Goal: Task Accomplishment & Management: Use online tool/utility

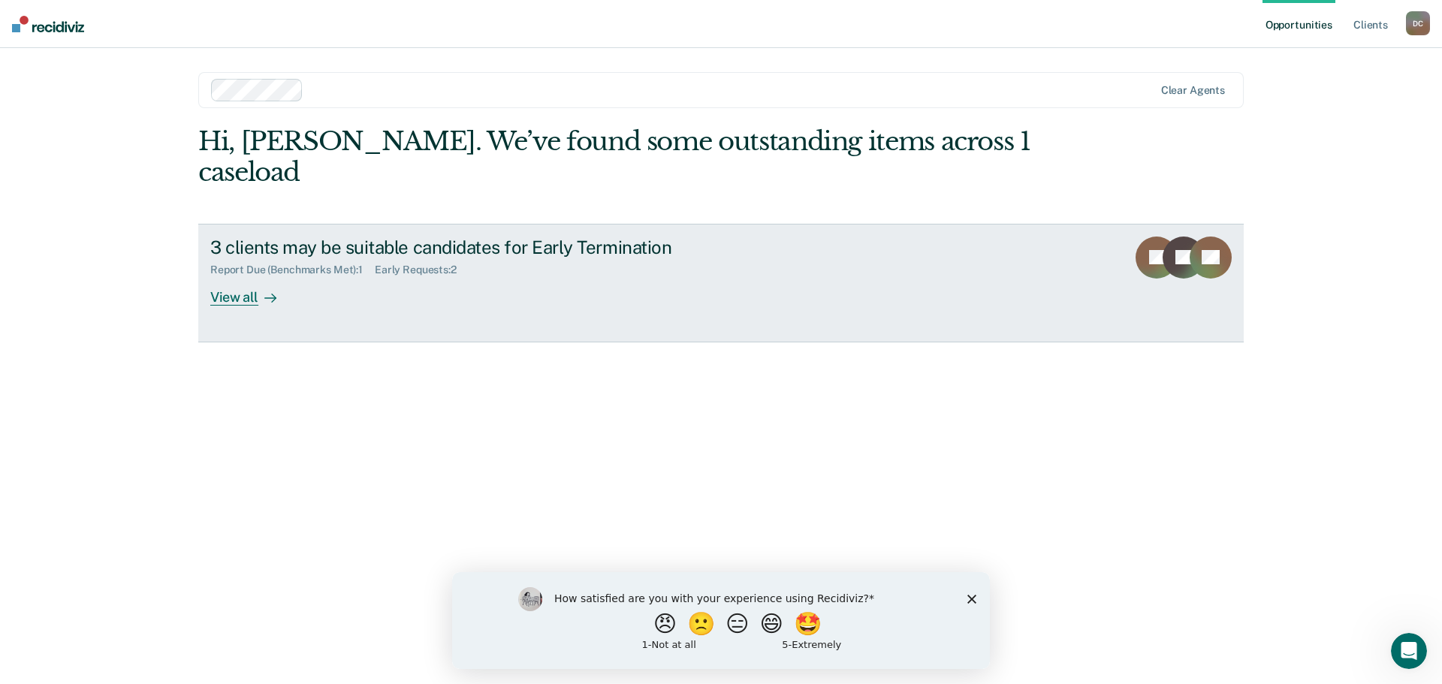
click at [243, 276] on div "View all" at bounding box center [252, 290] width 84 height 29
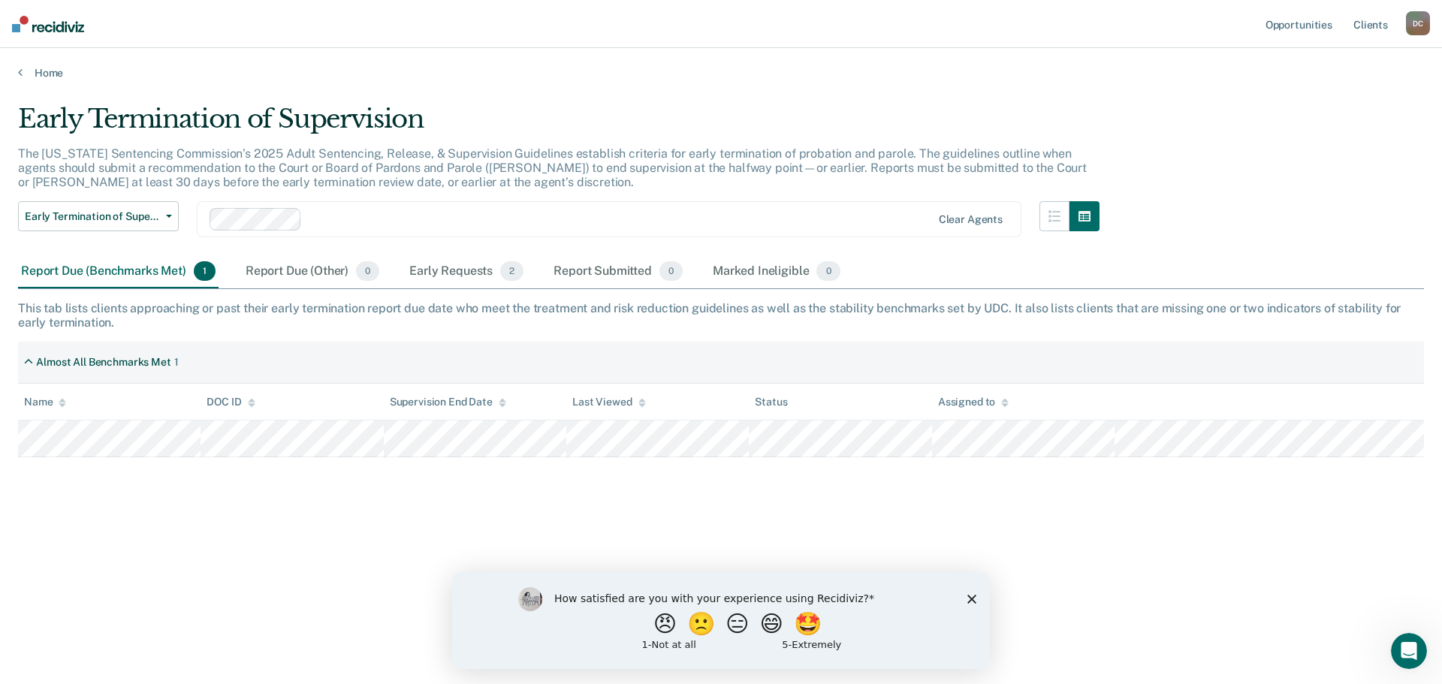
click at [978, 598] on div "How satisfied are you with your experience using Recidiviz? 😠 🙁 😑 😄 🤩 1 - Not a…" at bounding box center [721, 620] width 538 height 97
click at [974, 600] on polygon "Close survey" at bounding box center [972, 598] width 9 height 9
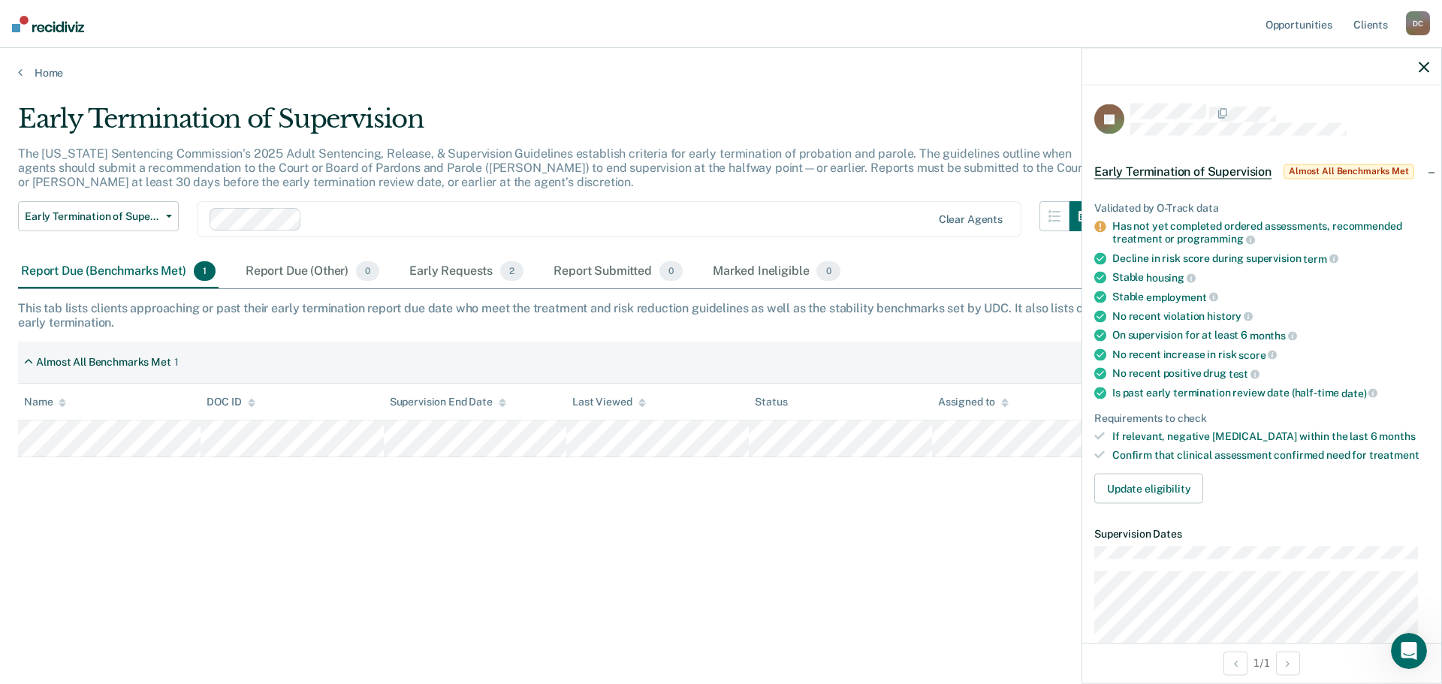
click at [1143, 231] on div "Has not yet completed ordered assessments, recommended treatment or programming" at bounding box center [1271, 233] width 317 height 26
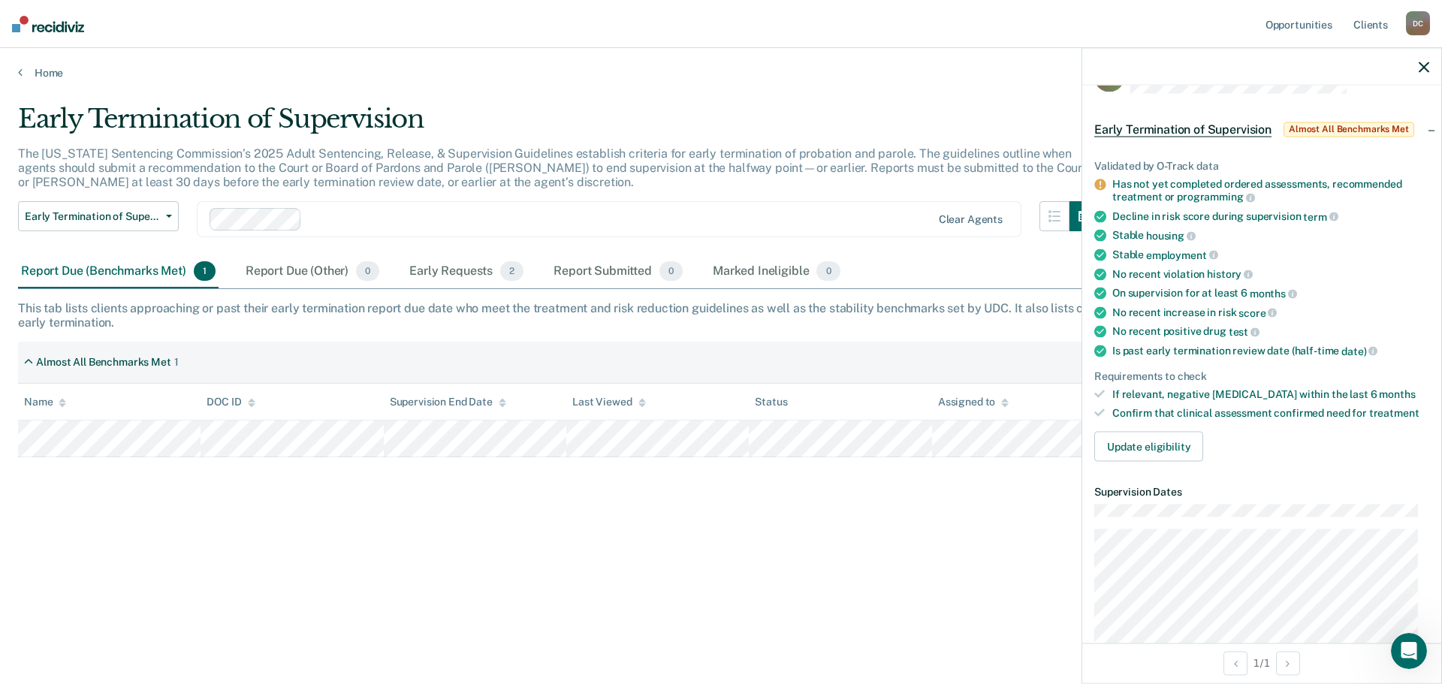
scroll to position [75, 0]
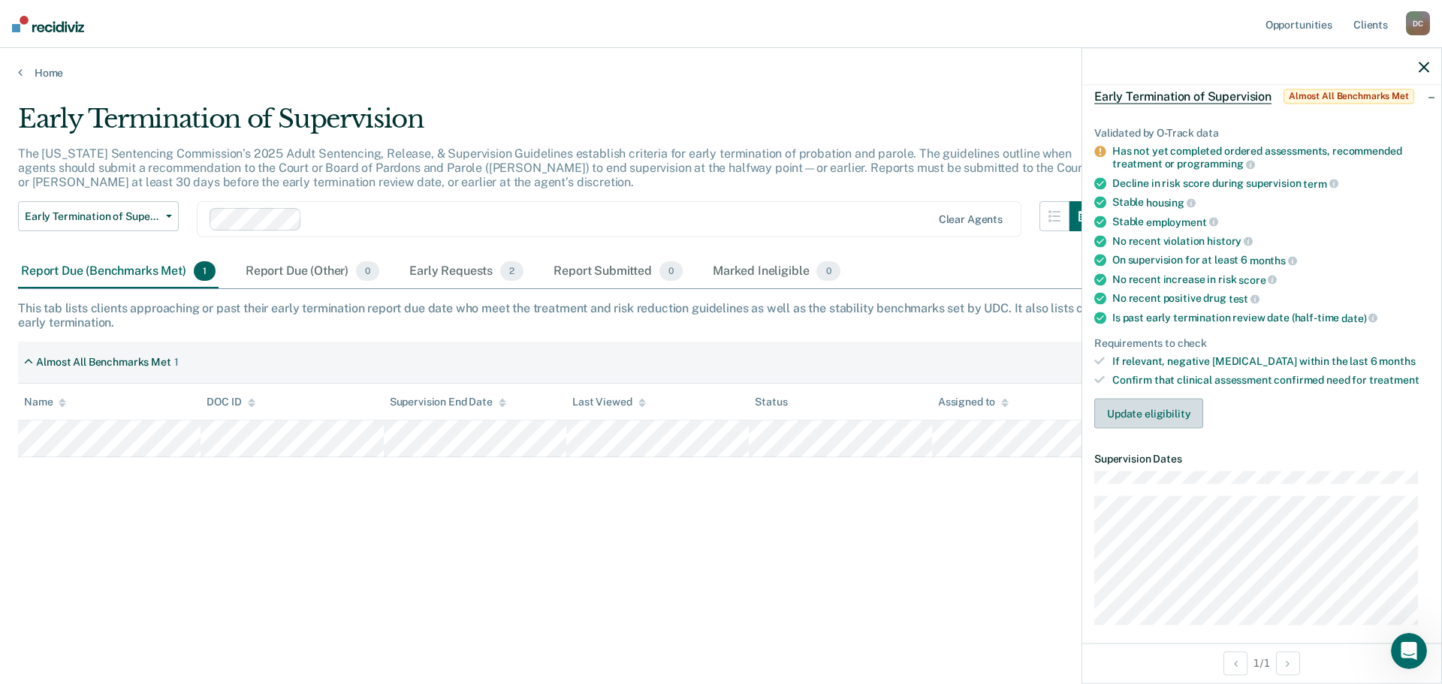
click at [1161, 415] on button "Update eligibility" at bounding box center [1149, 414] width 109 height 30
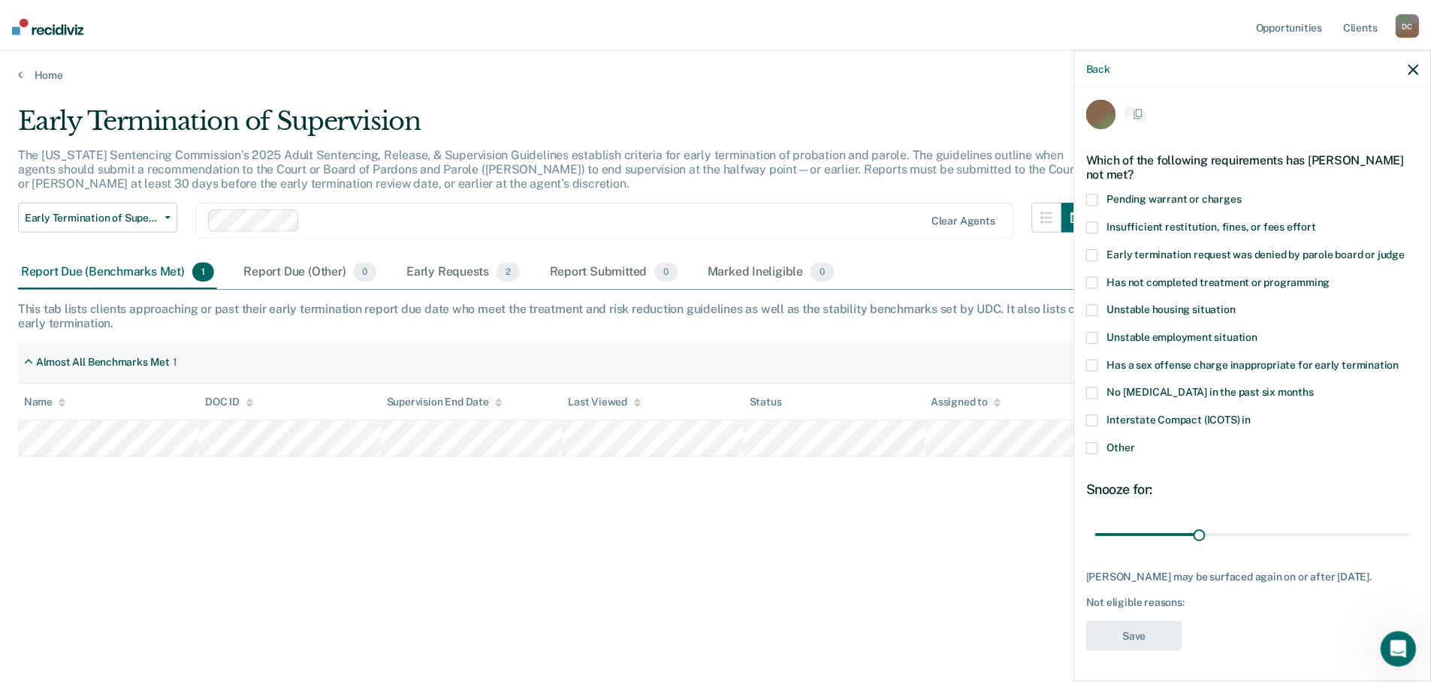
scroll to position [19, 0]
click at [1100, 276] on span at bounding box center [1101, 282] width 12 height 12
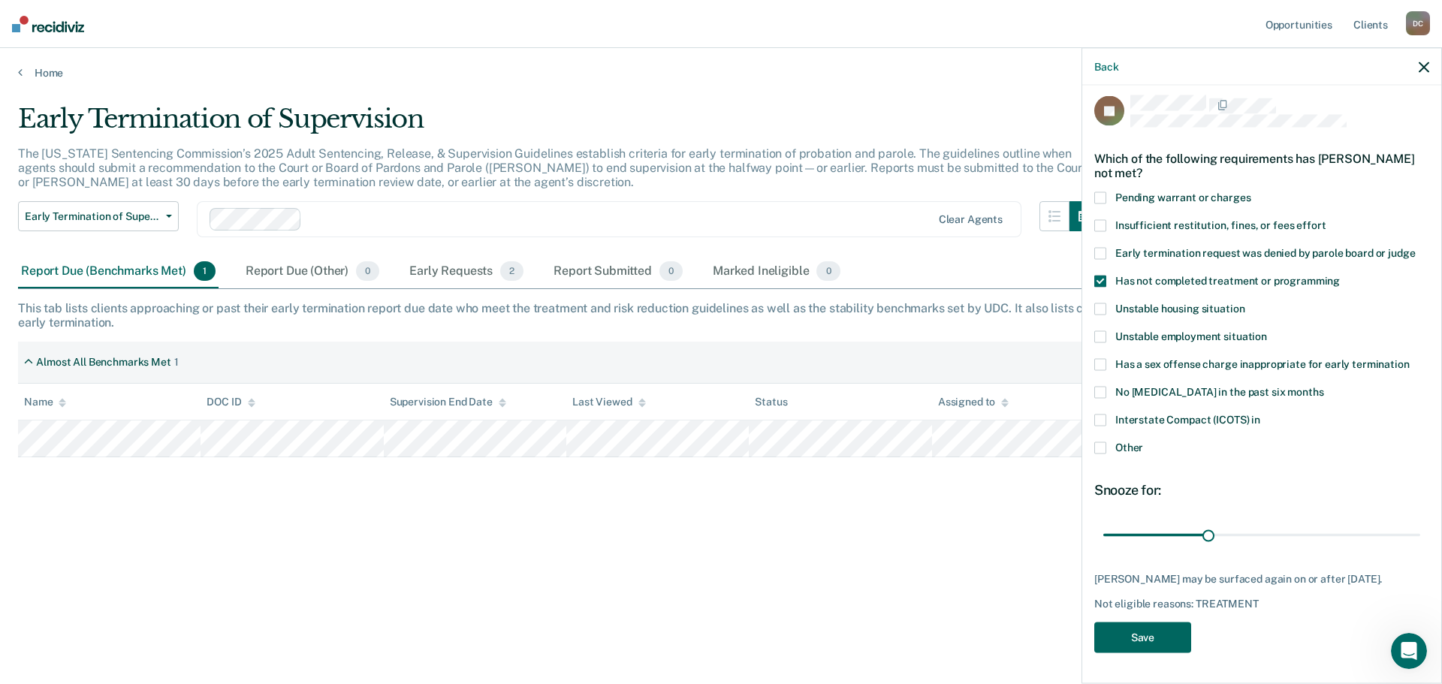
click at [1148, 638] on button "Save" at bounding box center [1143, 638] width 97 height 31
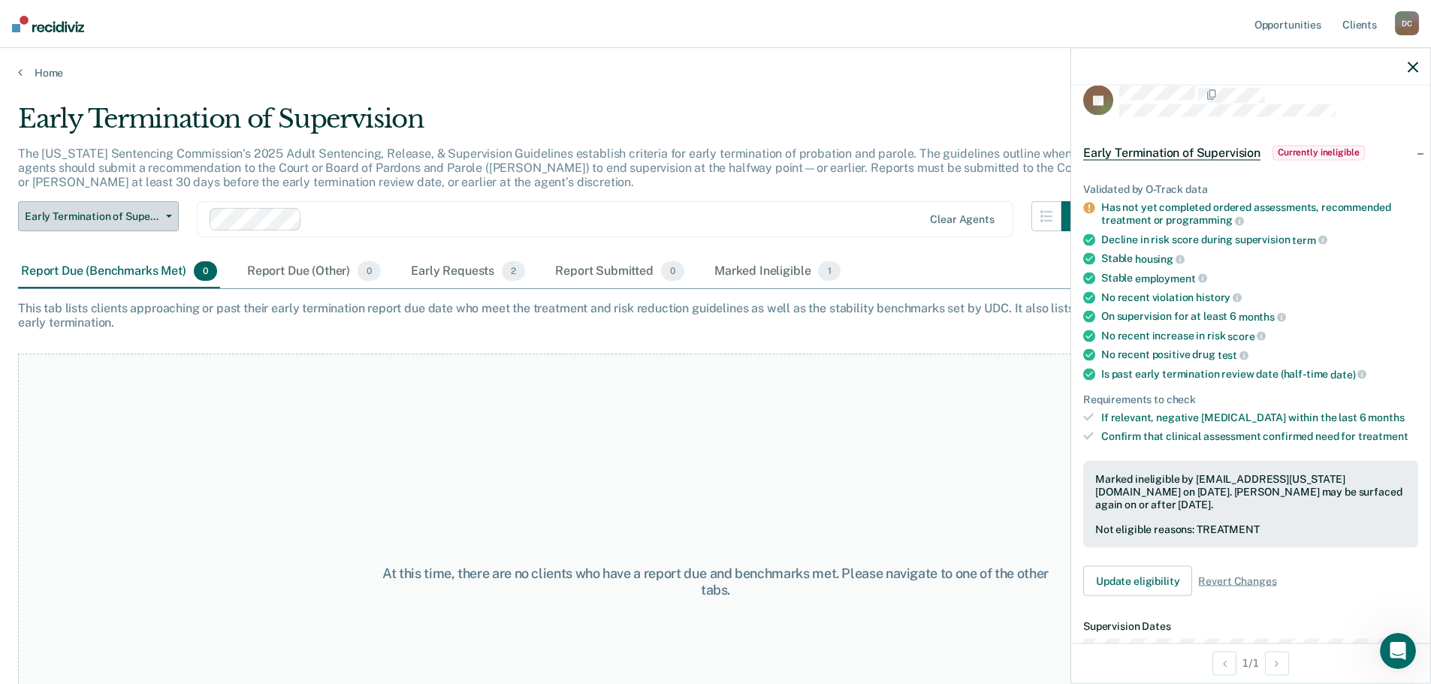
click at [145, 223] on button "Early Termination of Supervision" at bounding box center [98, 216] width 161 height 30
